Goal: Task Accomplishment & Management: Manage account settings

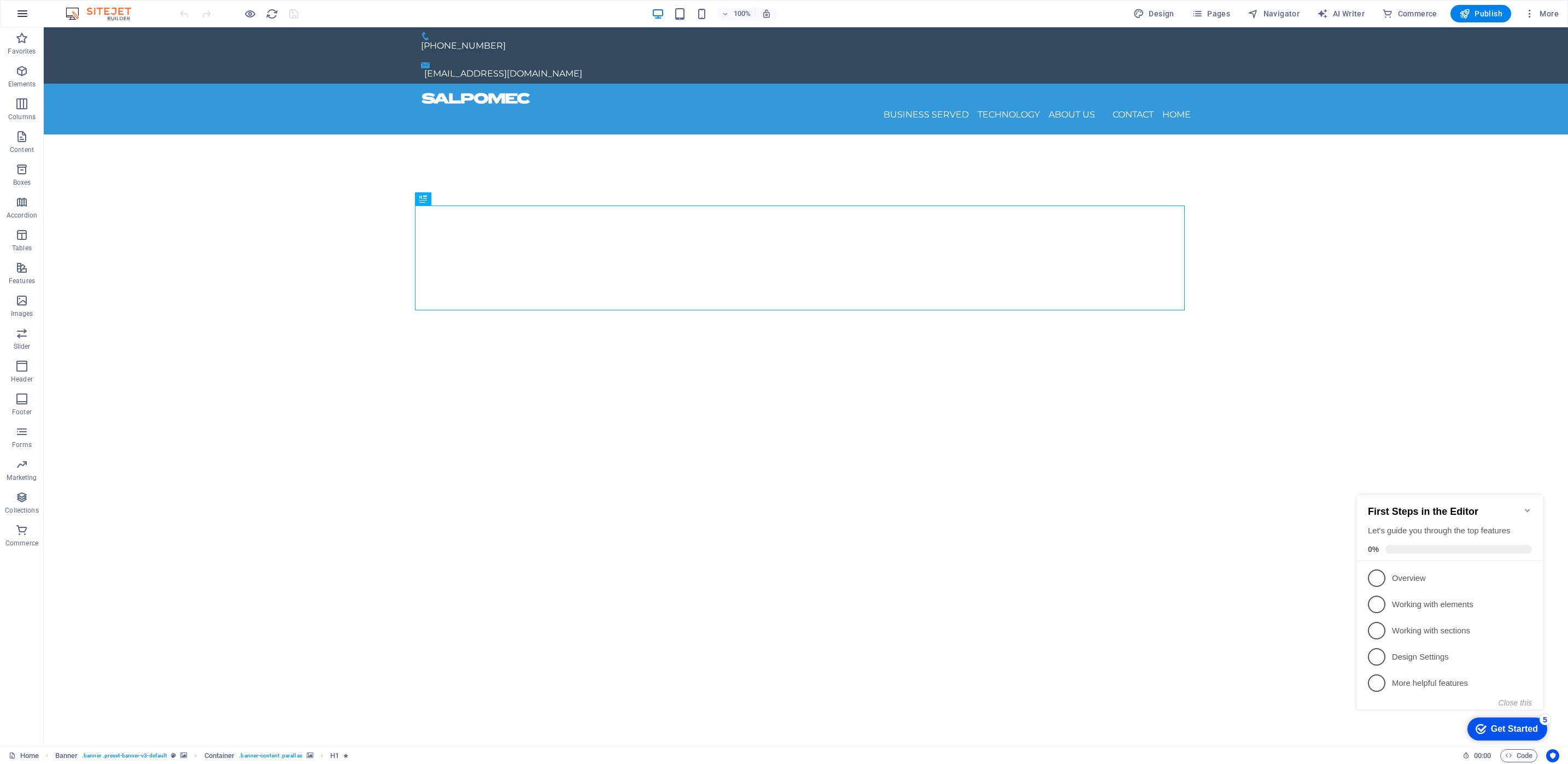
click at [28, 15] on icon "button" at bounding box center [22, 13] width 13 height 13
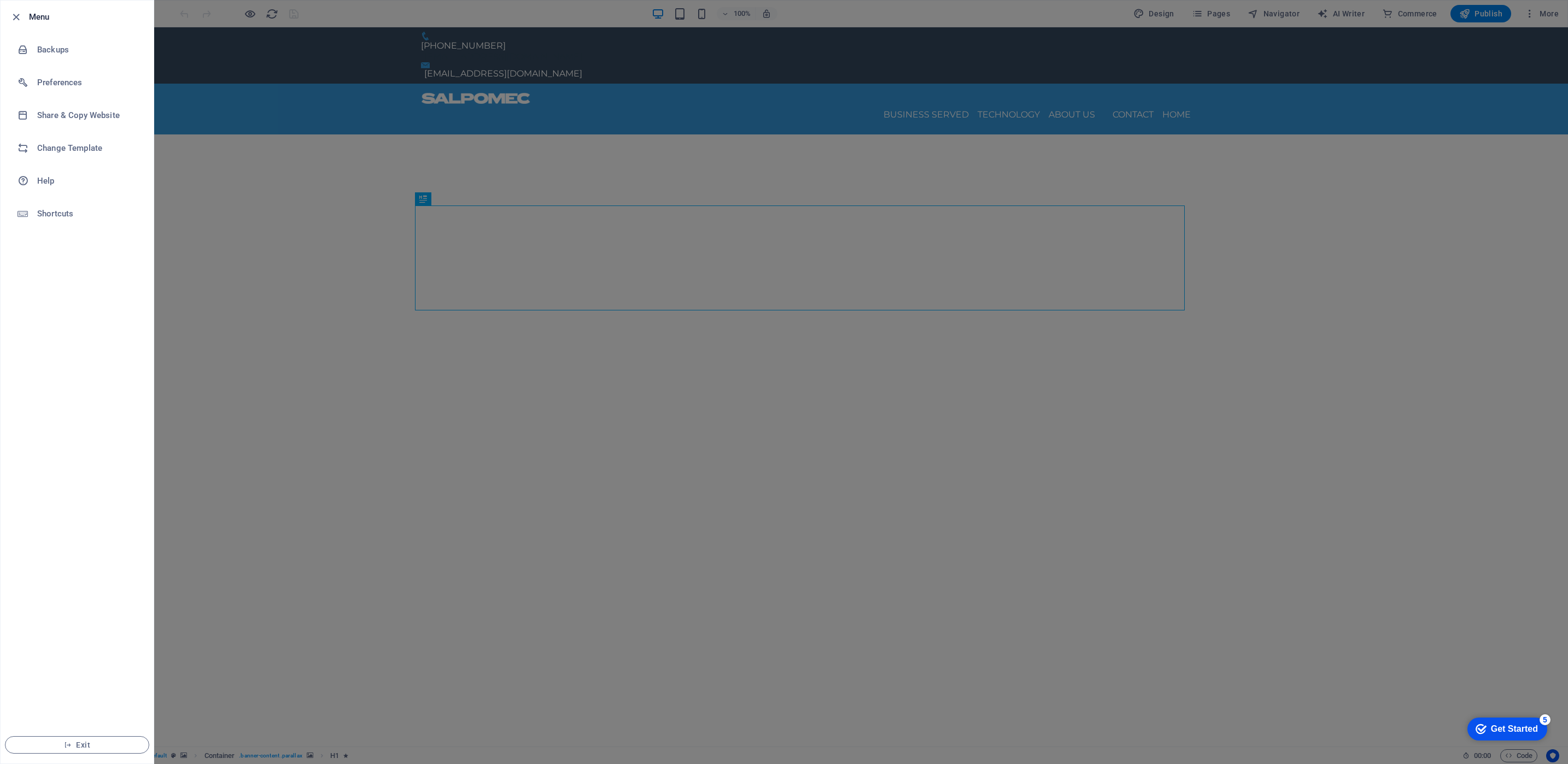
click at [366, 563] on div at bounding box center [784, 382] width 1568 height 764
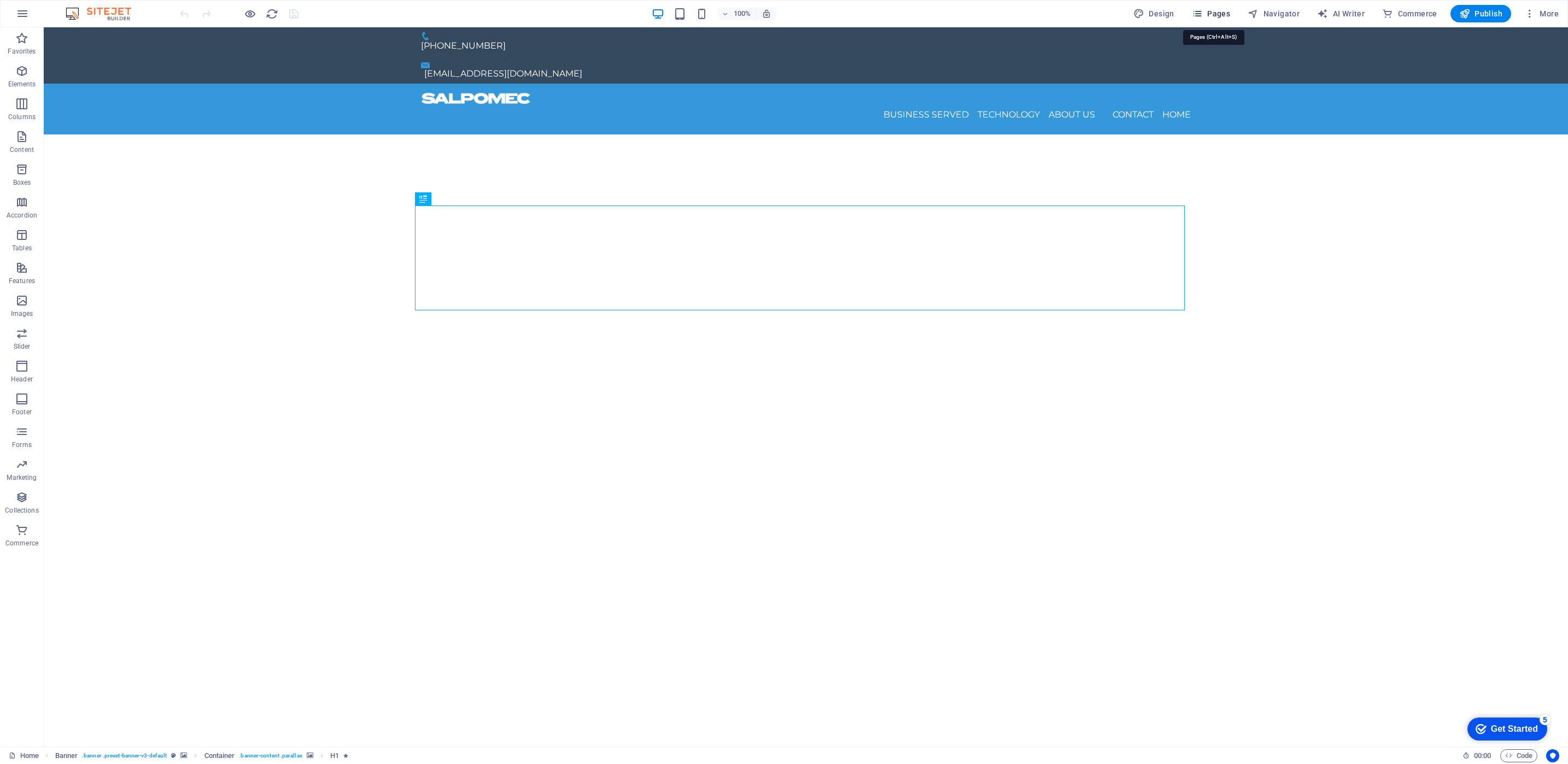
click at [1214, 10] on span "Pages" at bounding box center [1211, 13] width 39 height 11
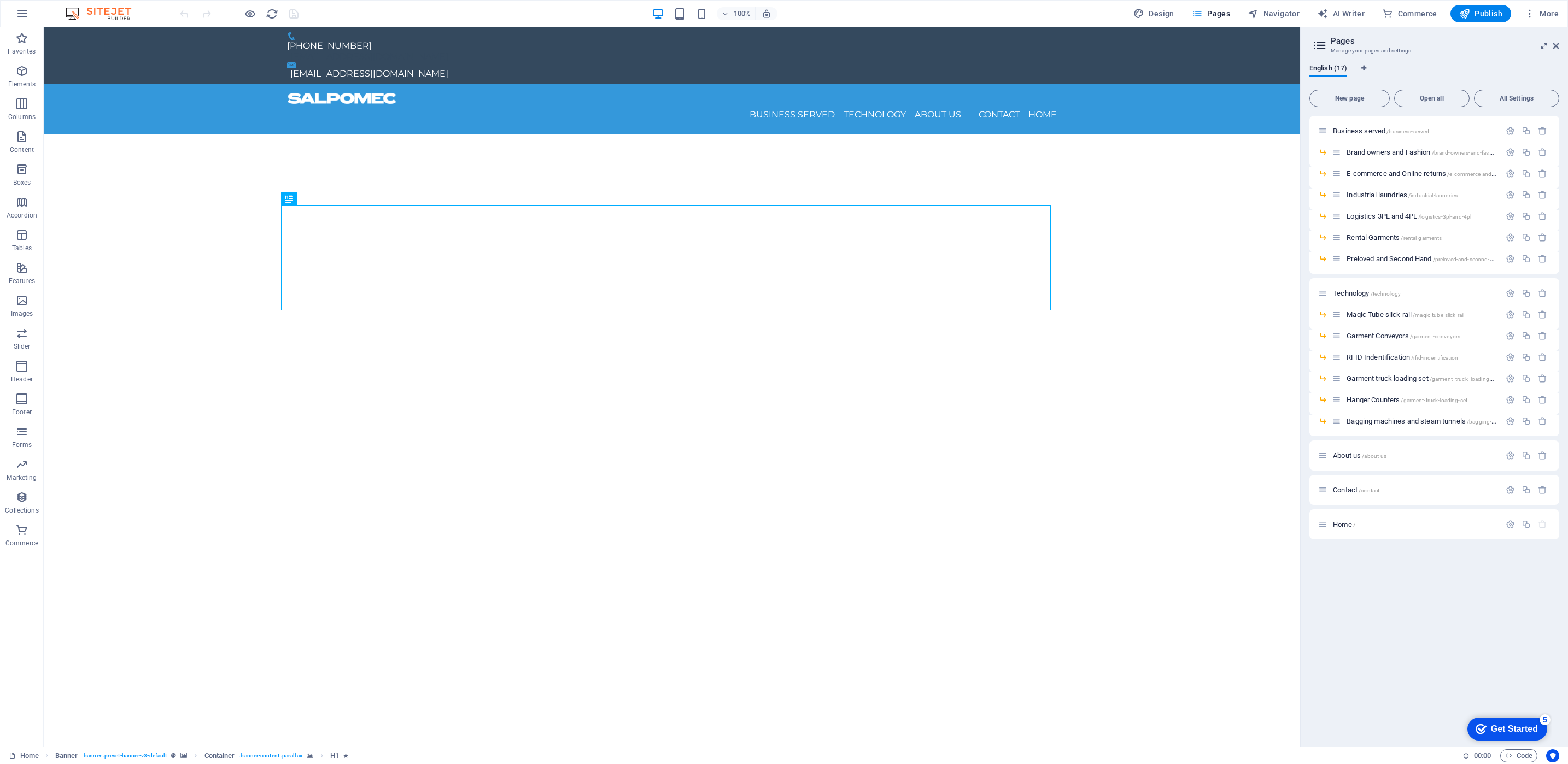
click at [1324, 43] on icon at bounding box center [1320, 45] width 16 height 15
click at [1367, 66] on span "Language Tabs" at bounding box center [1363, 68] width 6 height 6
select select "41"
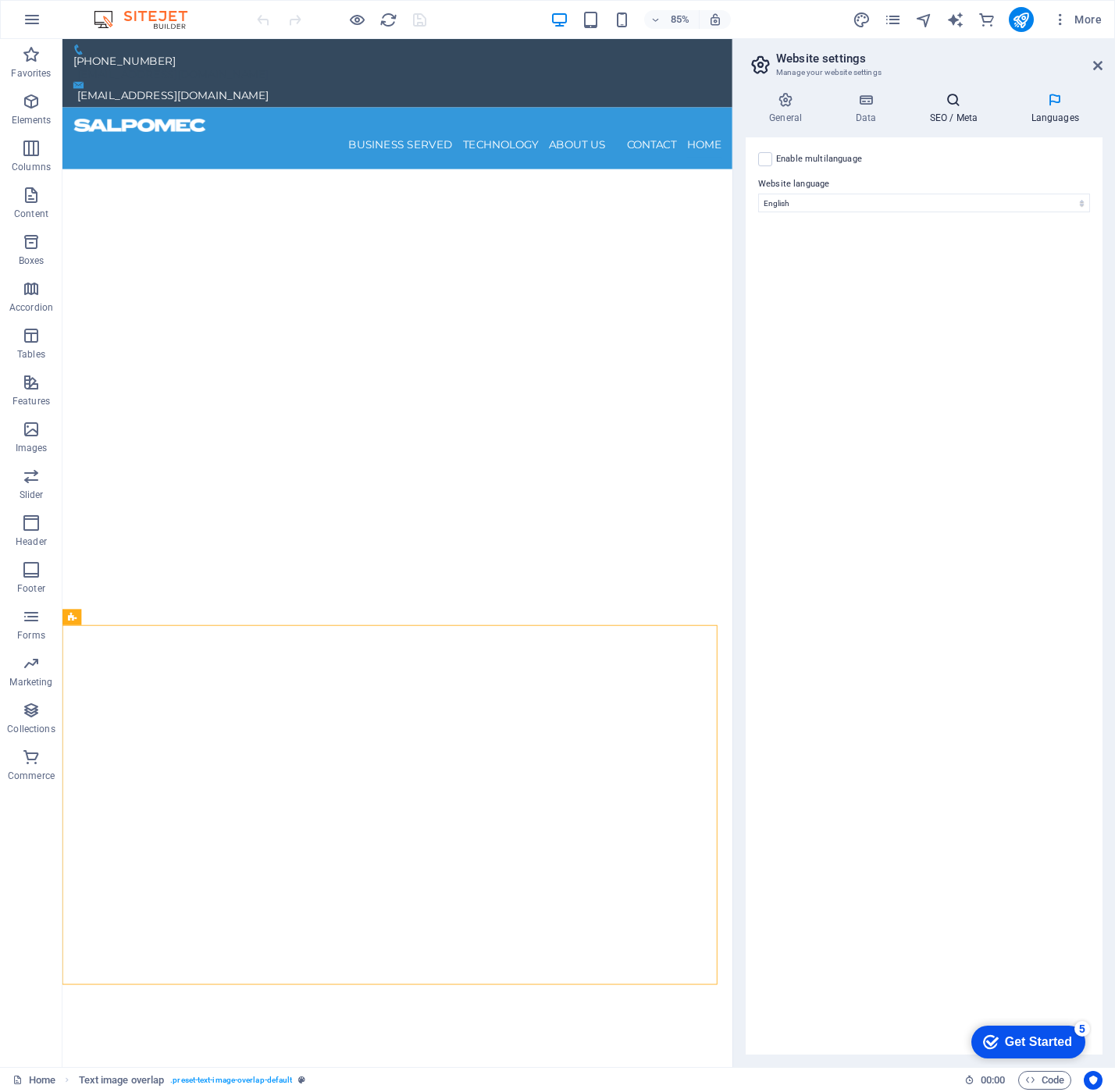
click at [950, 106] on icon at bounding box center [954, 99] width 96 height 15
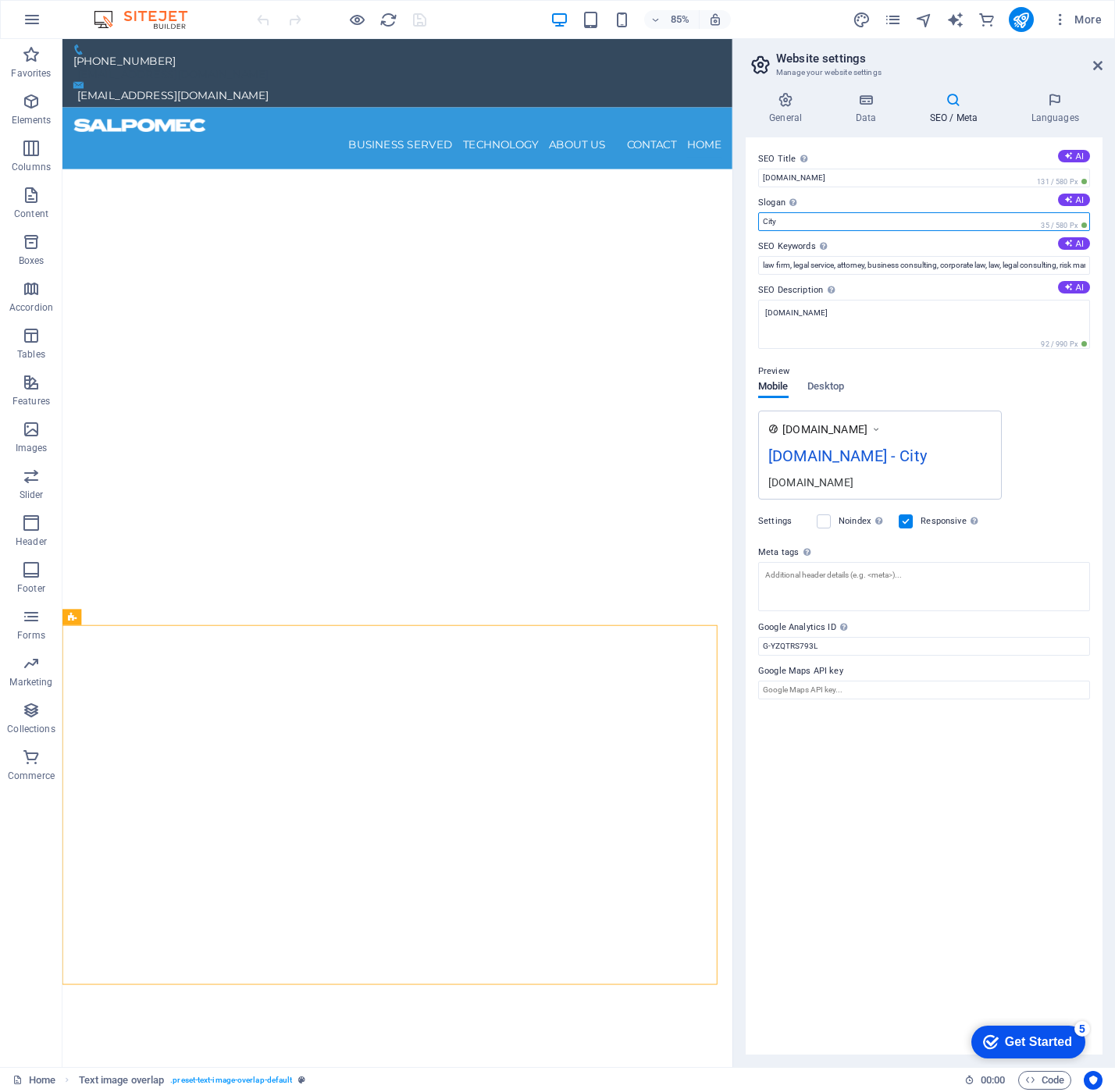
drag, startPoint x: 852, startPoint y: 221, endPoint x: 747, endPoint y: 221, distance: 105.0
click at [745, 221] on div "General Data SEO / Meta Languages Website name [DOMAIN_NAME] Logo Drag files he…" at bounding box center [924, 573] width 382 height 987
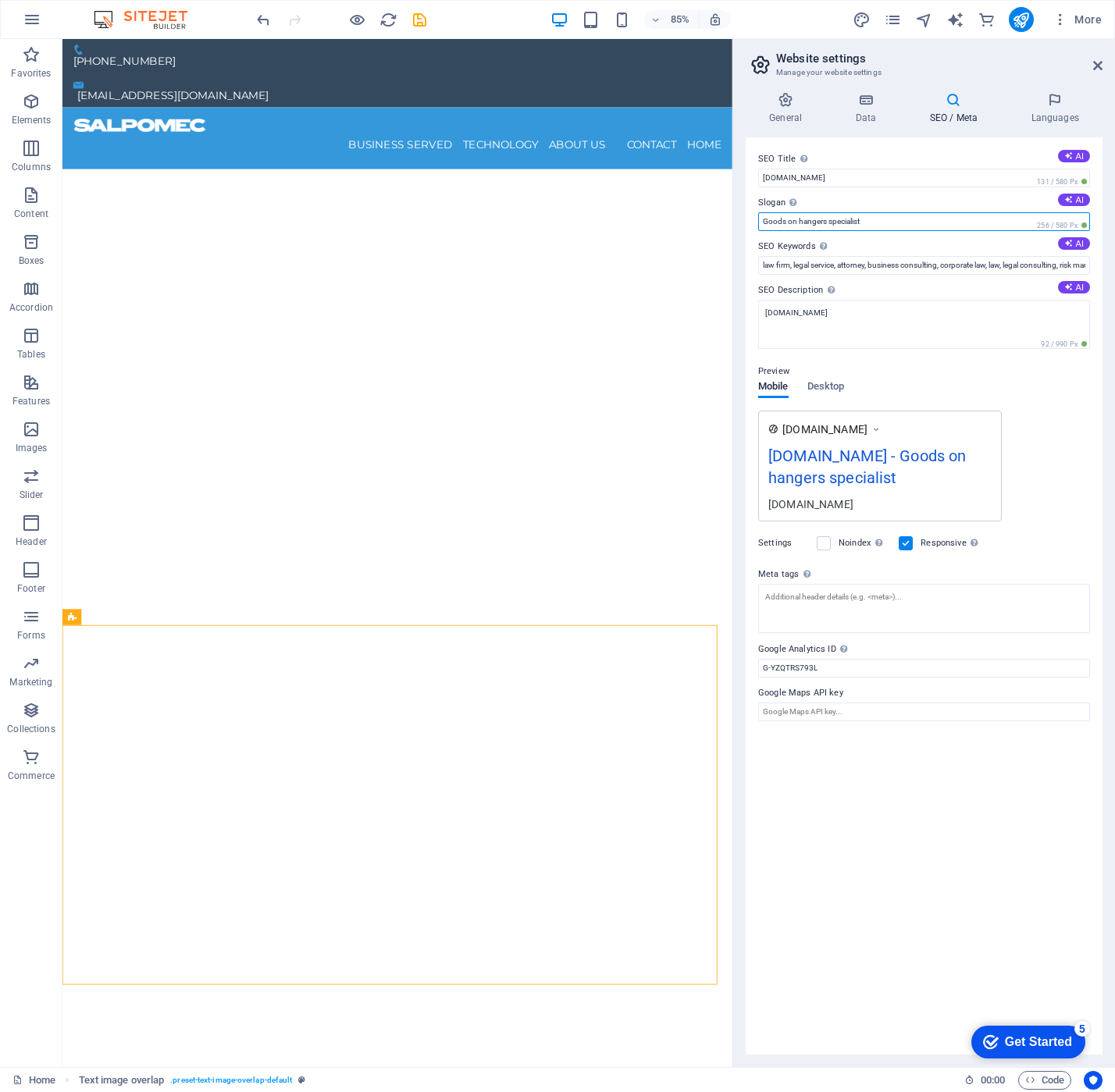
type input "Goods on hangers specialist"
click at [1031, 469] on div "[DOMAIN_NAME] [DOMAIN_NAME] - Goods on hangers specialist [DOMAIN_NAME]" at bounding box center [925, 465] width 332 height 111
click at [1019, 19] on icon "publish" at bounding box center [1021, 20] width 18 height 18
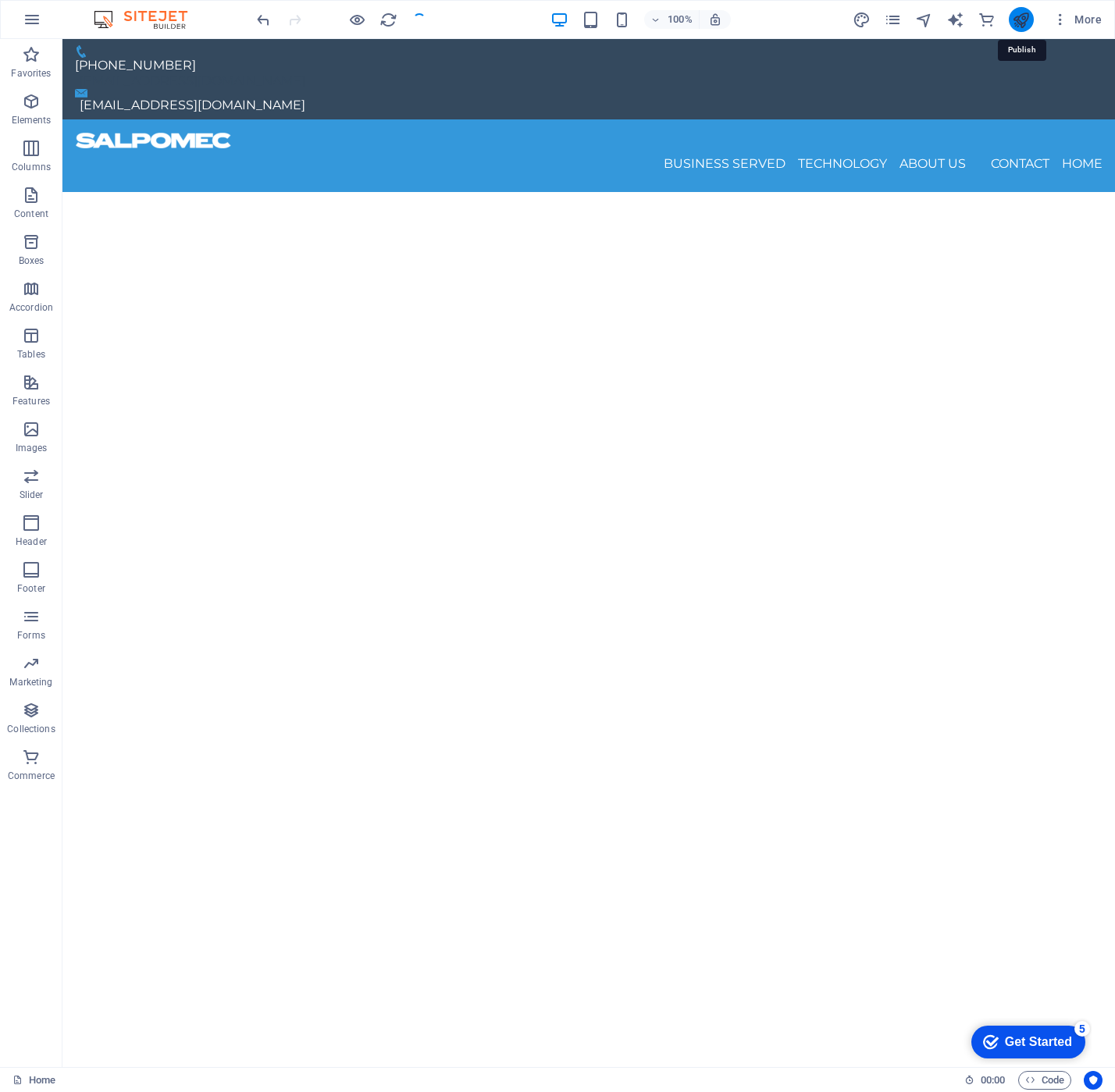
click at [1019, 19] on icon "publish" at bounding box center [1021, 20] width 18 height 18
